Goal: Go to known website: Go to known website

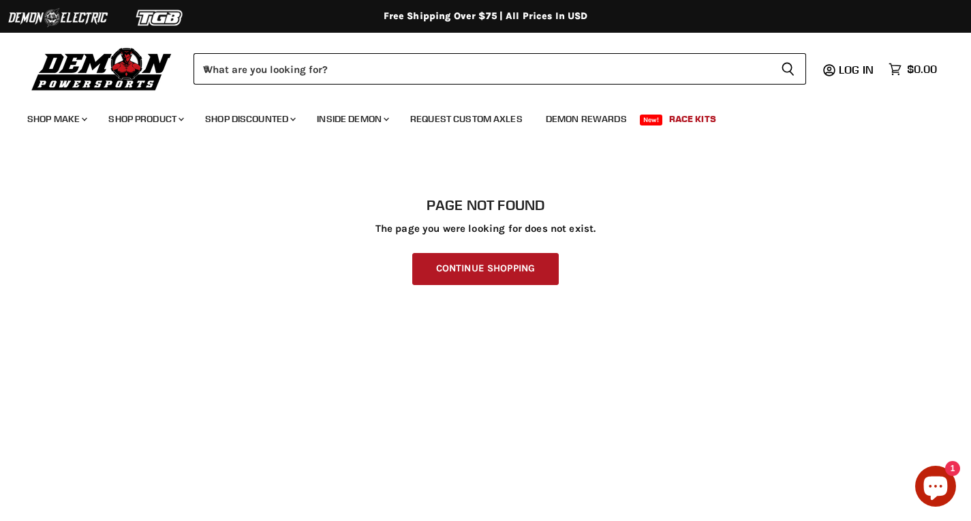
scroll to position [296, 0]
